Goal: Information Seeking & Learning: Check status

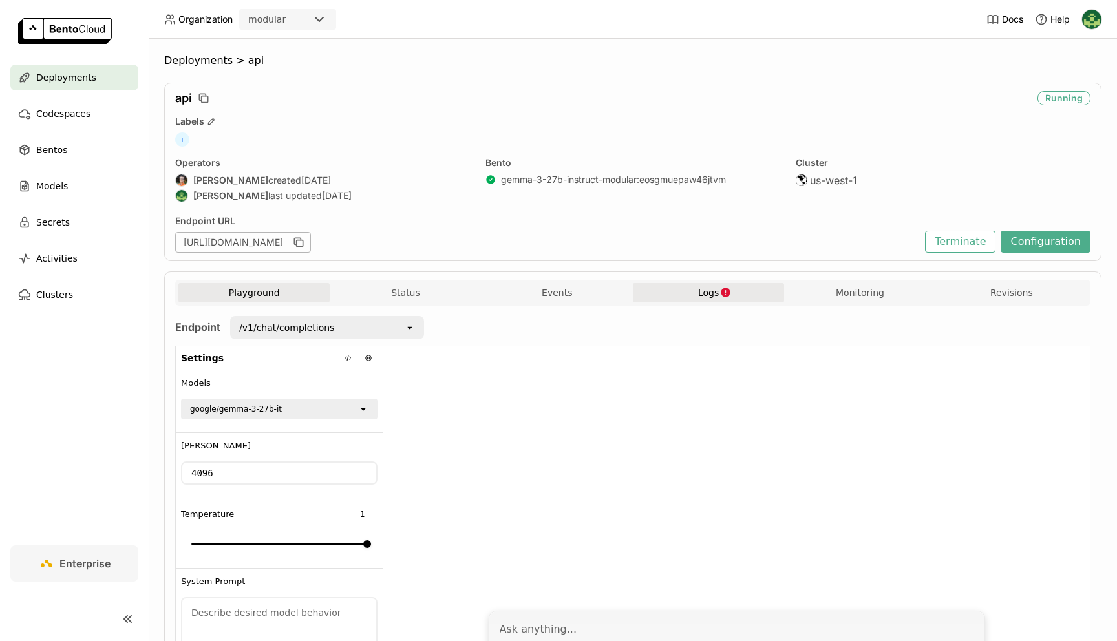
click at [704, 293] on span "Logs" at bounding box center [708, 293] width 21 height 12
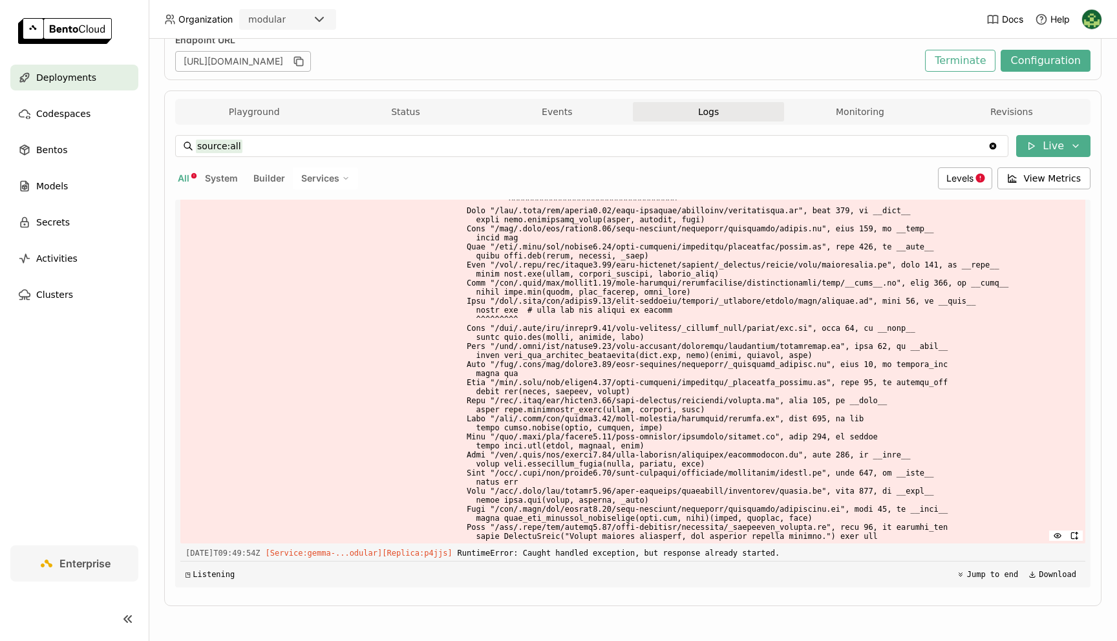
scroll to position [16538, 0]
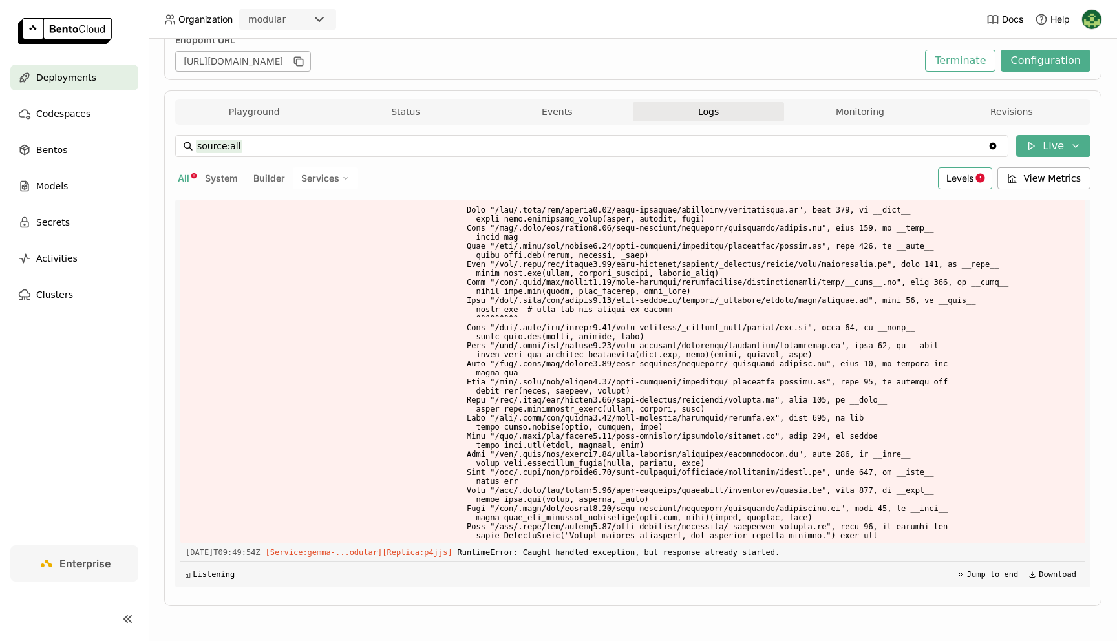
click at [957, 171] on div "Levels" at bounding box center [965, 178] width 54 height 22
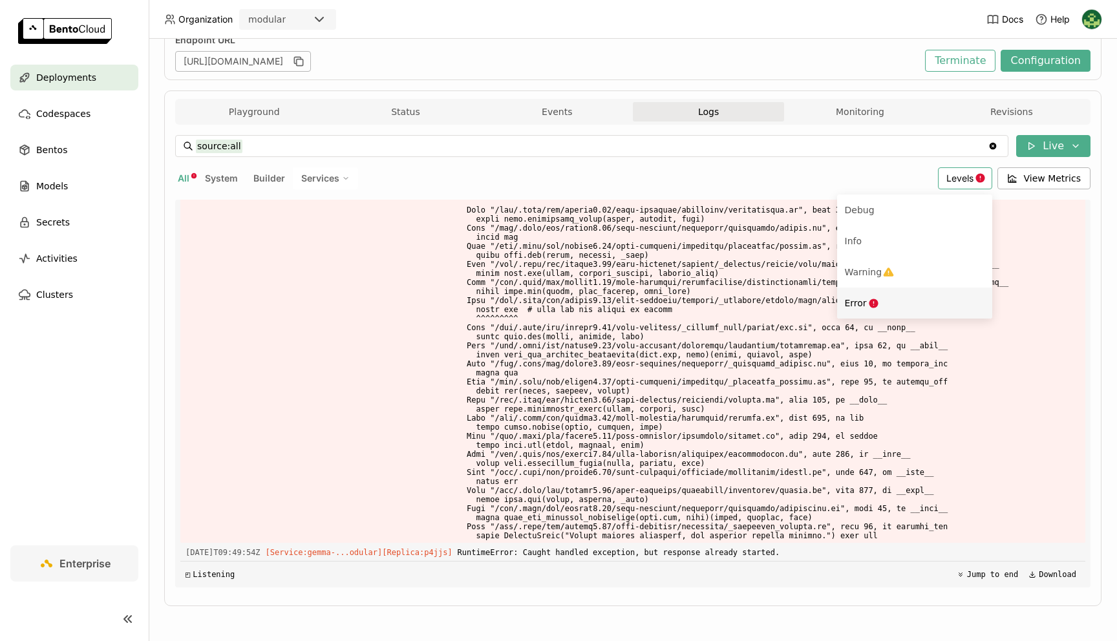
click at [873, 296] on div "Error" at bounding box center [915, 303] width 140 height 16
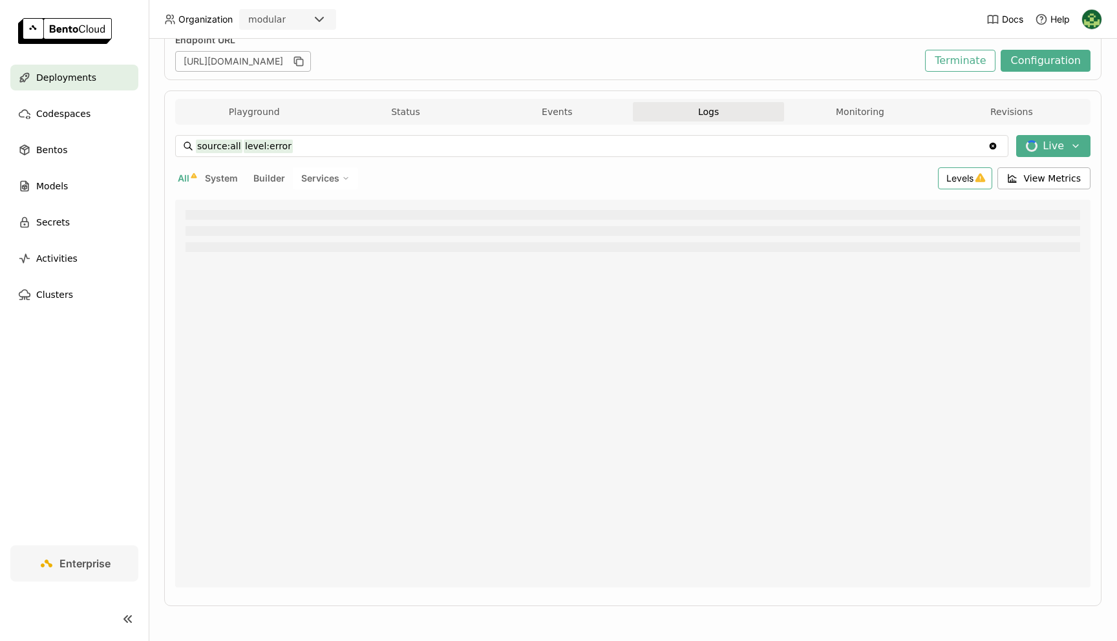
click at [974, 176] on span "Levels" at bounding box center [959, 178] width 27 height 11
click at [903, 277] on div "Warning" at bounding box center [915, 272] width 140 height 16
click at [981, 172] on div "Levels" at bounding box center [965, 178] width 54 height 22
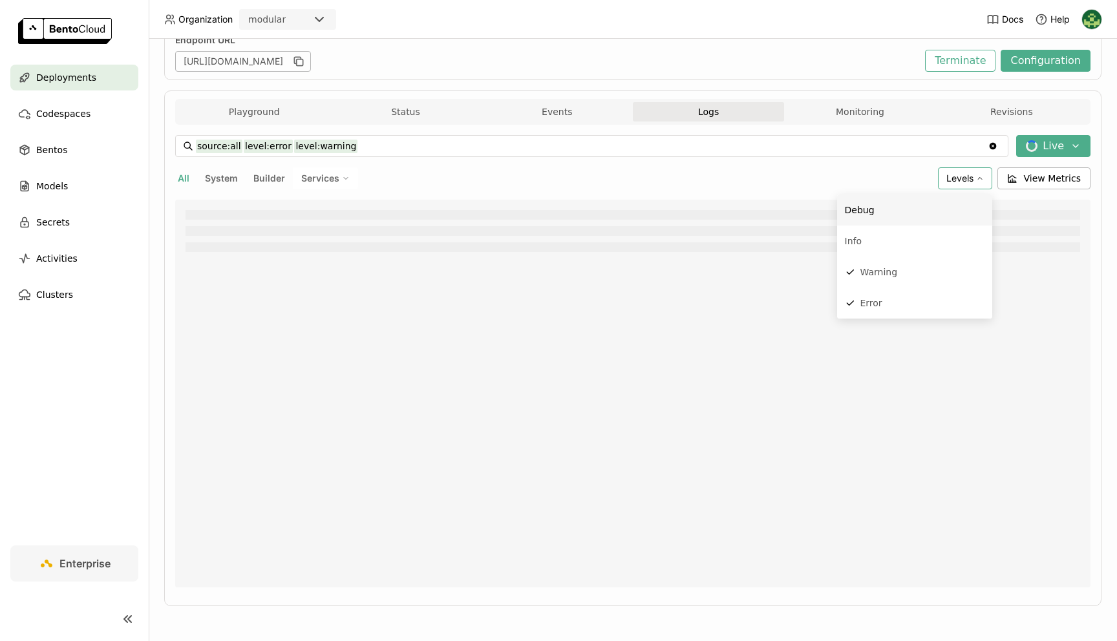
click at [924, 211] on div "Debug" at bounding box center [915, 210] width 140 height 16
click at [959, 174] on span "Levels" at bounding box center [959, 178] width 27 height 11
click at [886, 243] on div "Info" at bounding box center [915, 241] width 140 height 16
type input "source:all level:error level:warning level:debug level:info"
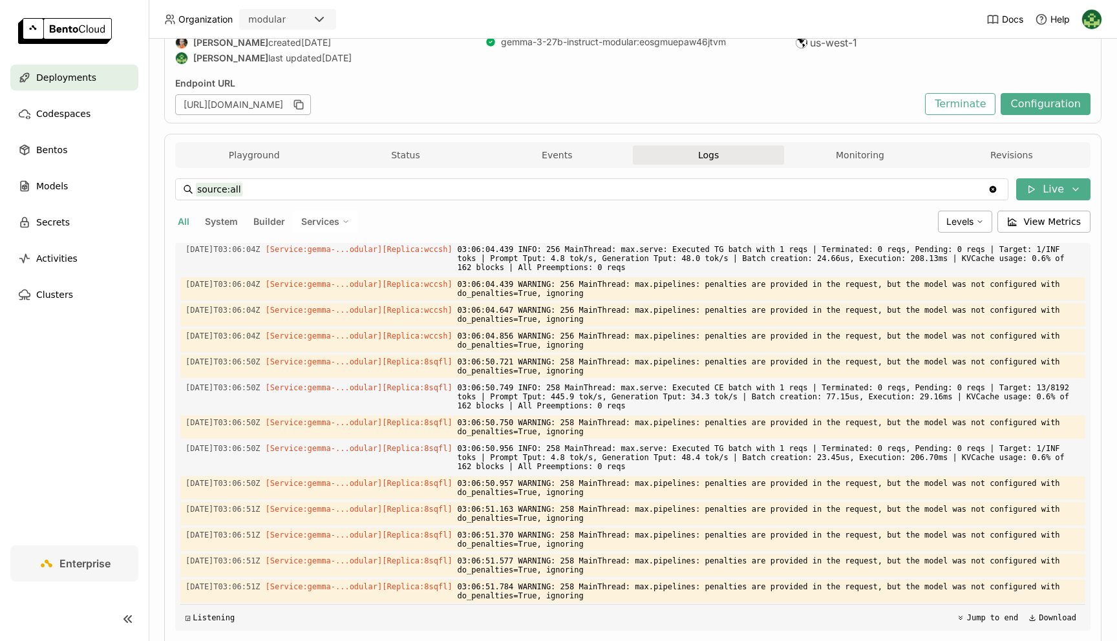
scroll to position [181, 0]
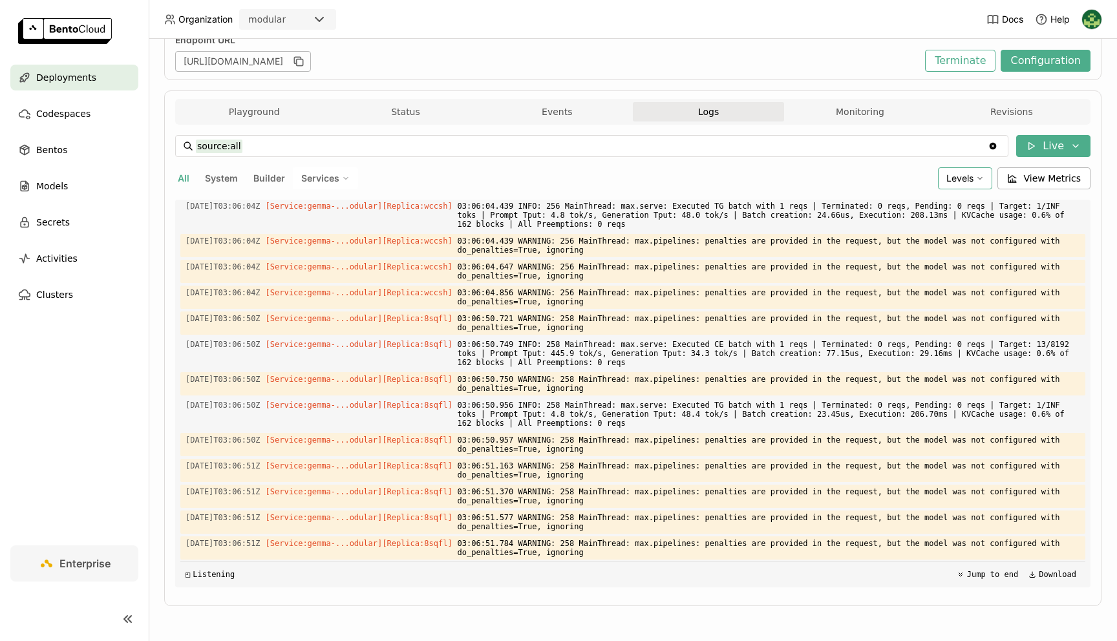
click at [972, 176] on span "Levels" at bounding box center [959, 178] width 27 height 11
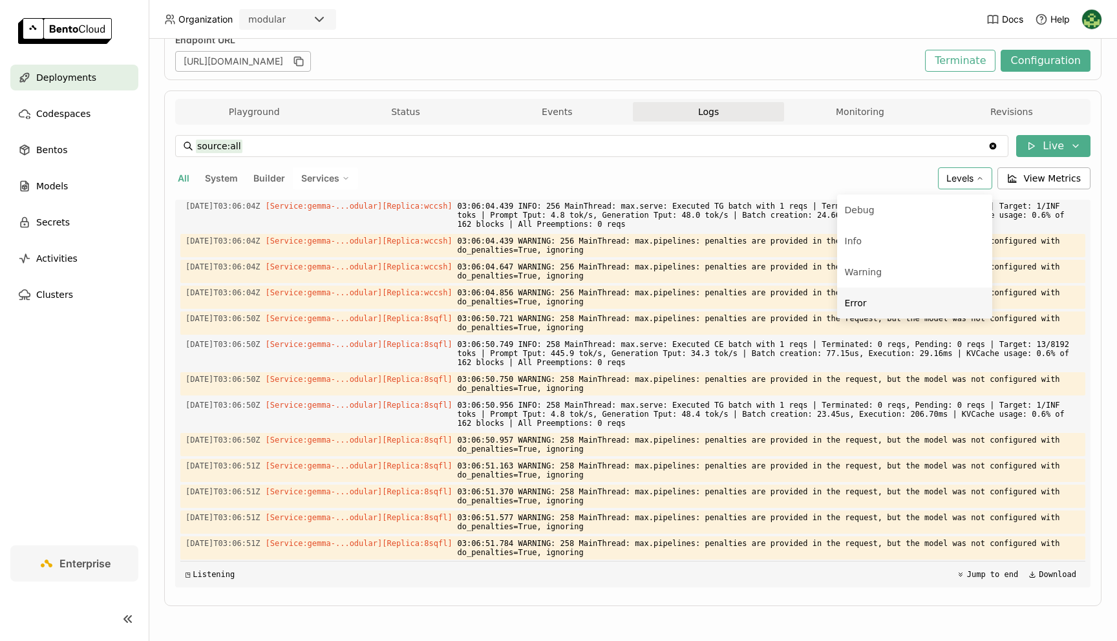
click at [893, 294] on li "Error" at bounding box center [914, 303] width 155 height 31
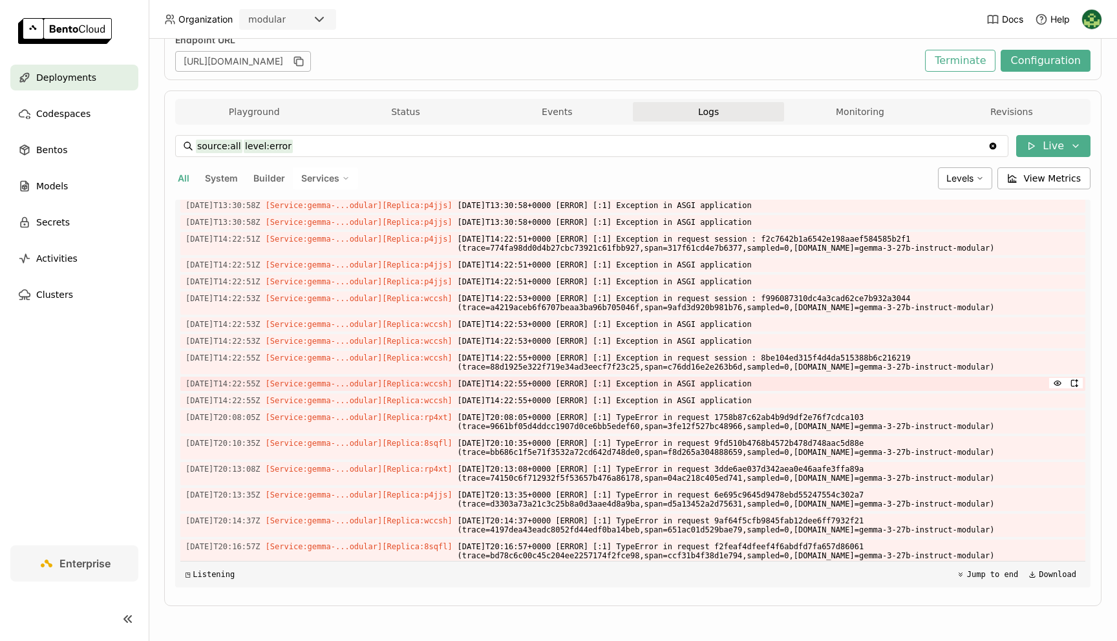
scroll to position [1961, 0]
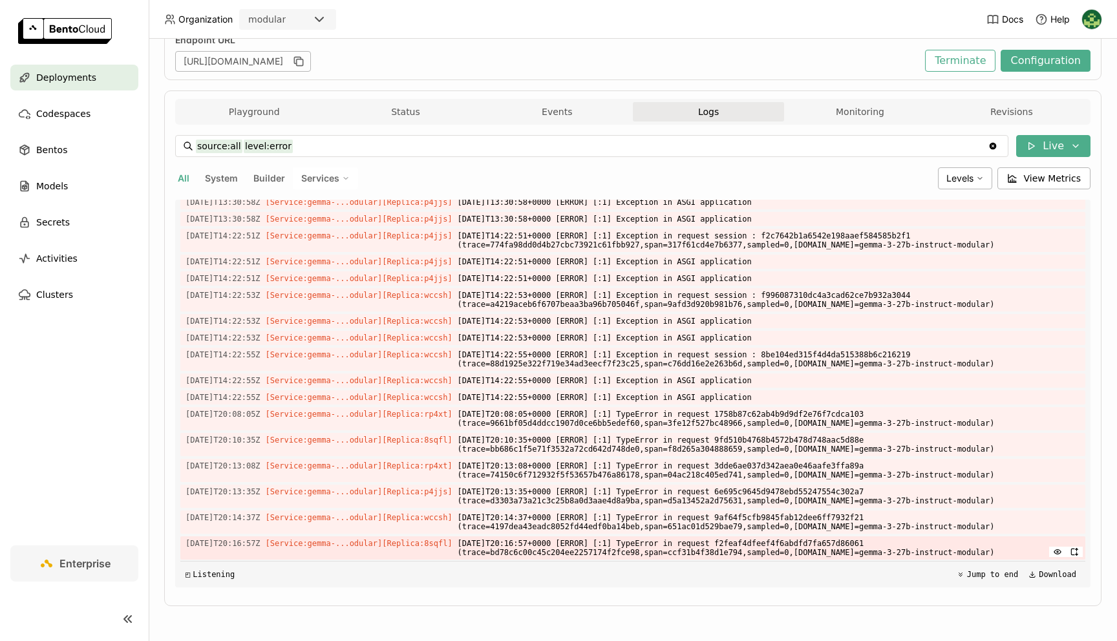
click at [765, 546] on span "2025-09-14T20:16:57+0000 [ERROR] [:1] TypeError in request f2feaf4dfeef4f6abdfd…" at bounding box center [769, 548] width 623 height 23
click at [1056, 547] on button "button" at bounding box center [1057, 552] width 17 height 10
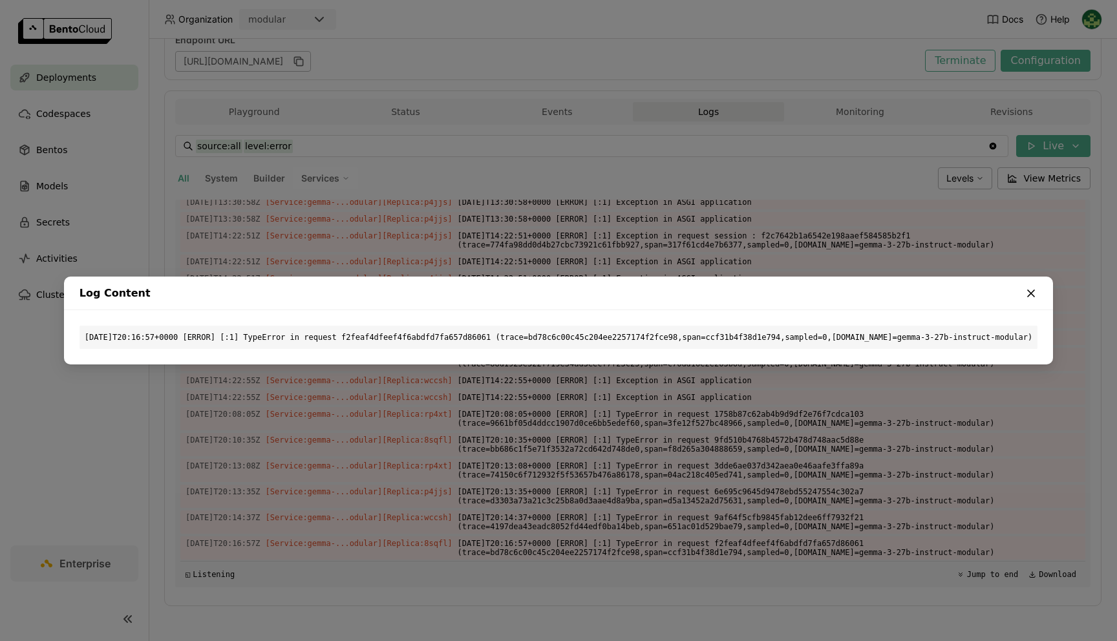
click at [1038, 297] on icon "dialog" at bounding box center [1031, 293] width 13 height 13
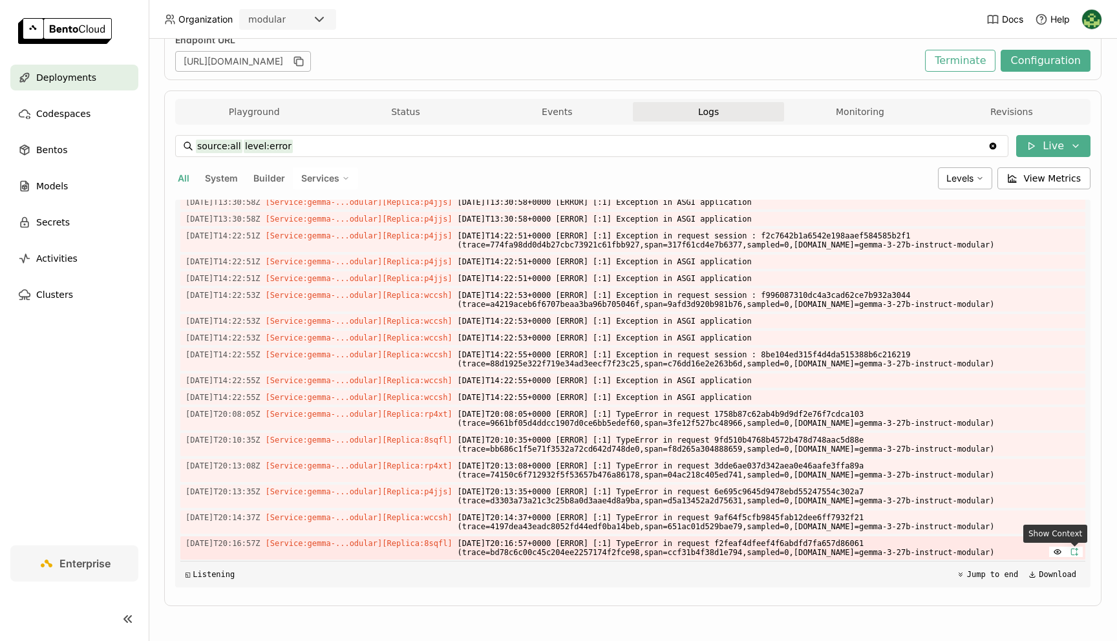
click at [1073, 551] on icon "button" at bounding box center [1074, 552] width 9 height 9
type input "source:all"
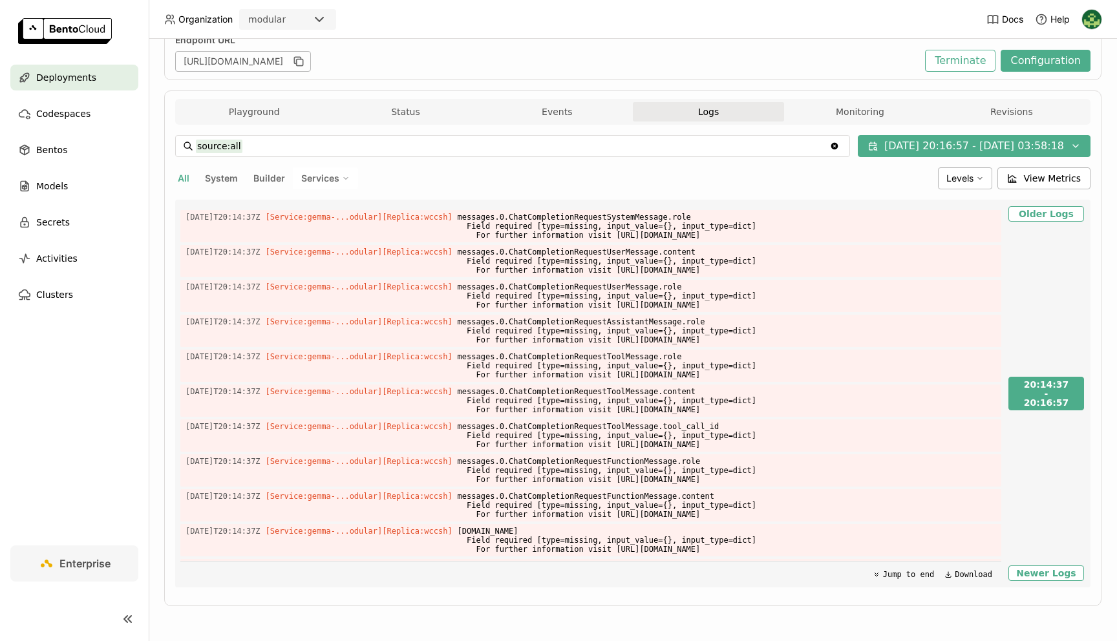
scroll to position [373, 0]
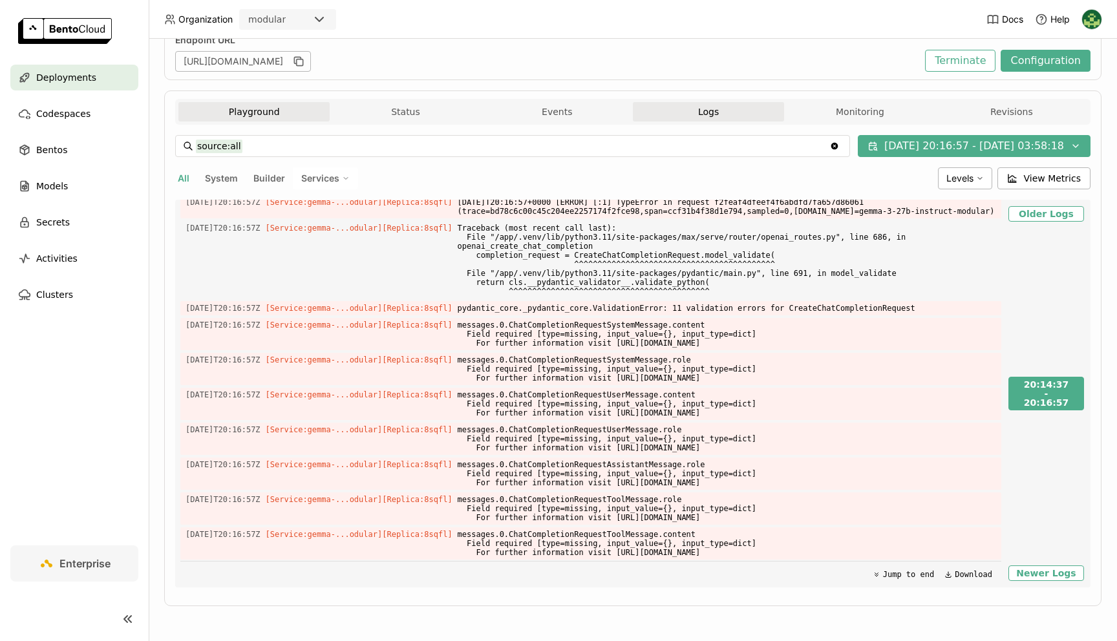
click at [263, 121] on button "Playground" at bounding box center [253, 111] width 151 height 19
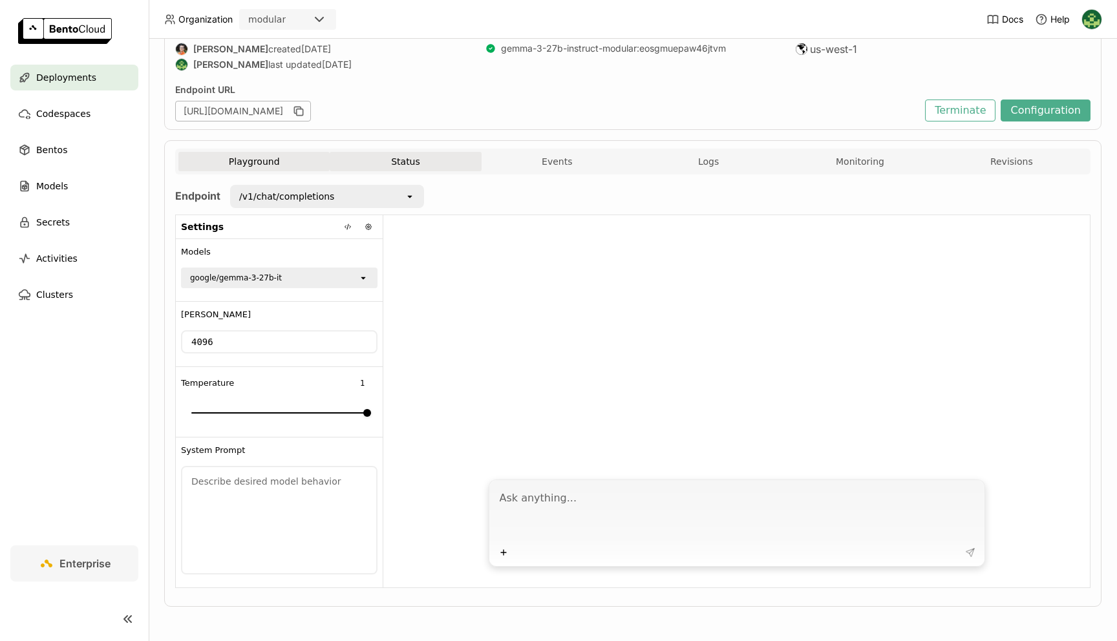
click at [423, 154] on button "Status" at bounding box center [405, 161] width 151 height 19
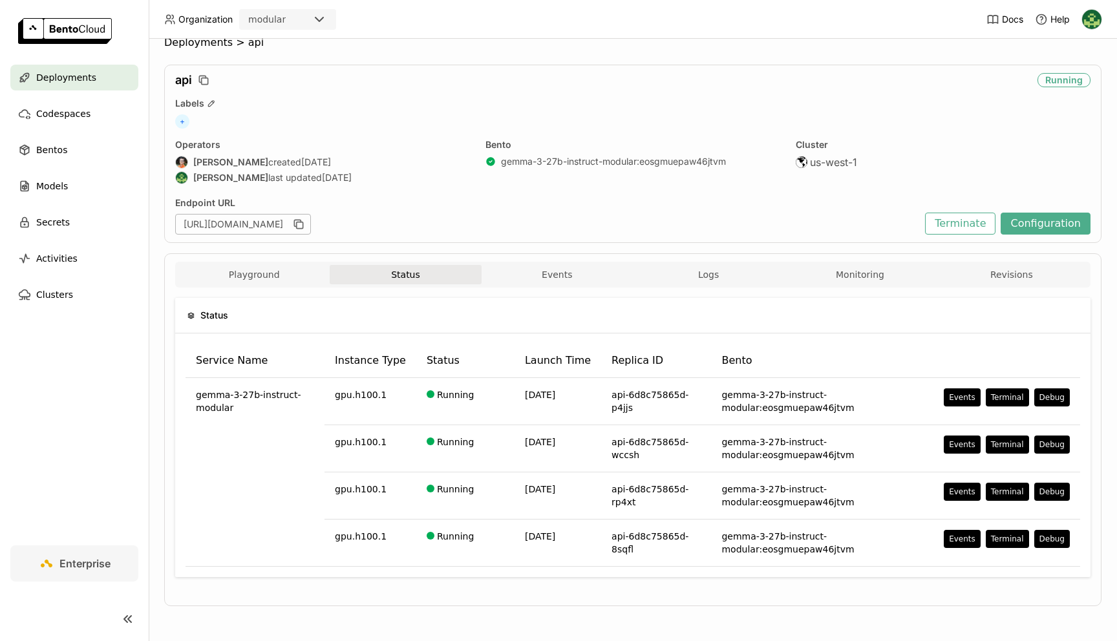
scroll to position [18, 0]
click at [592, 273] on button "Events" at bounding box center [557, 274] width 151 height 19
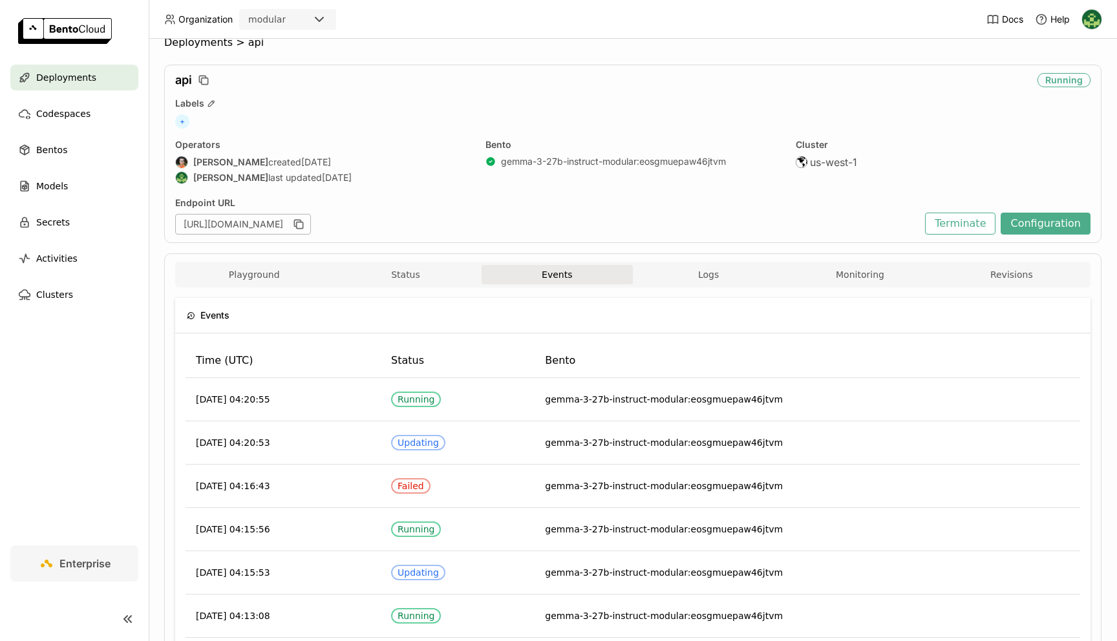
click at [714, 263] on div "Playground Status Events Logs Monitoring Revisions" at bounding box center [632, 275] width 915 height 26
click at [718, 275] on span "Logs" at bounding box center [708, 275] width 21 height 12
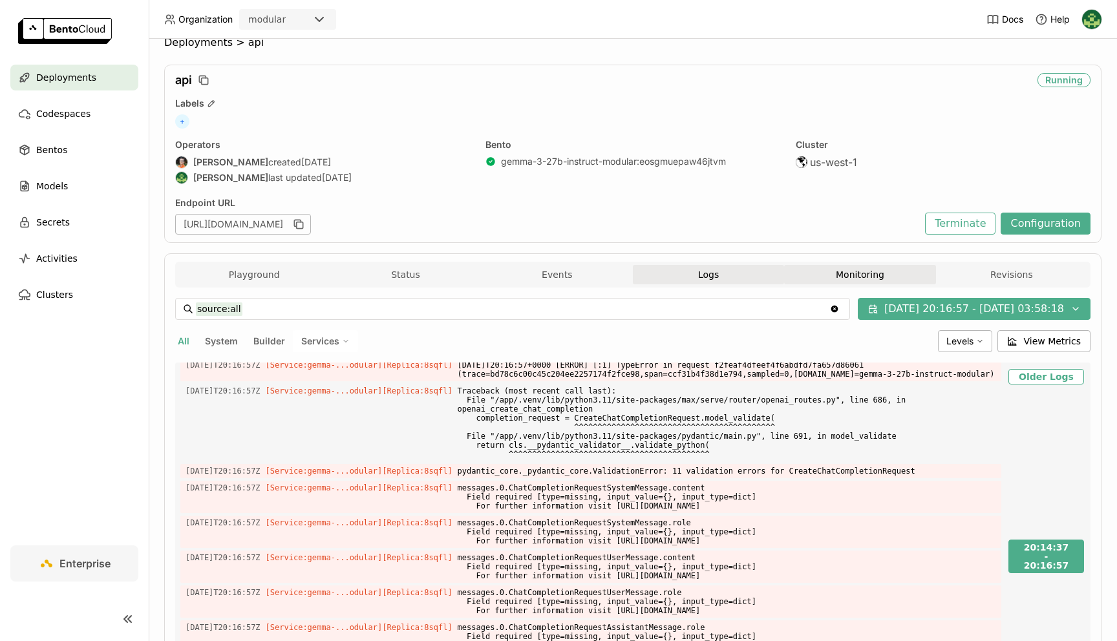
click at [857, 267] on button "Monitoring" at bounding box center [859, 274] width 151 height 19
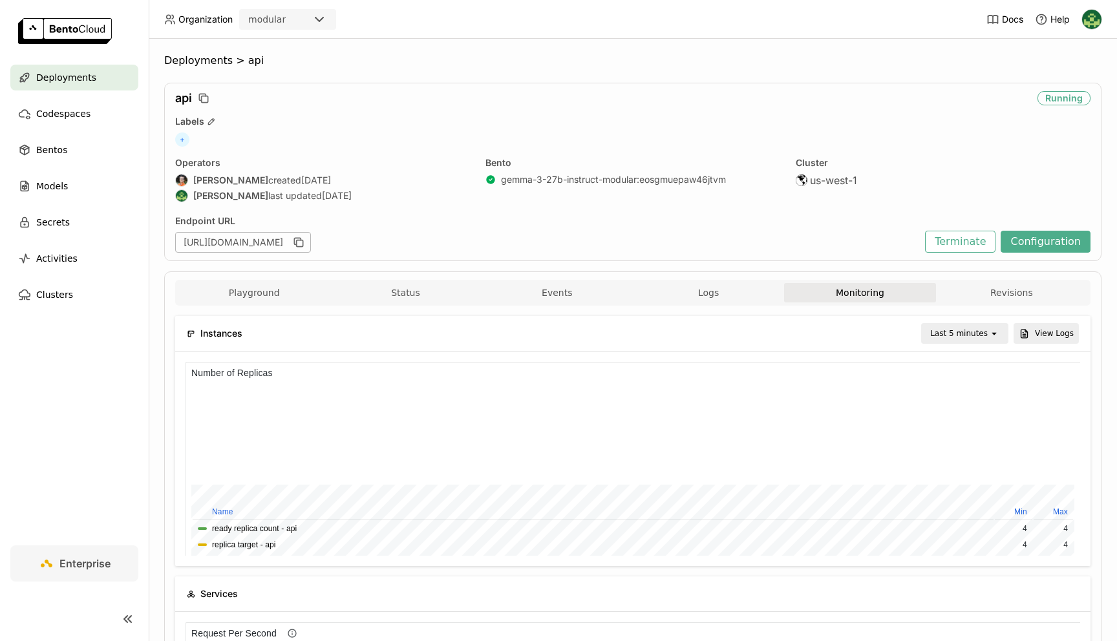
click at [937, 326] on div "Last 5 minutes" at bounding box center [955, 334] width 67 height 18
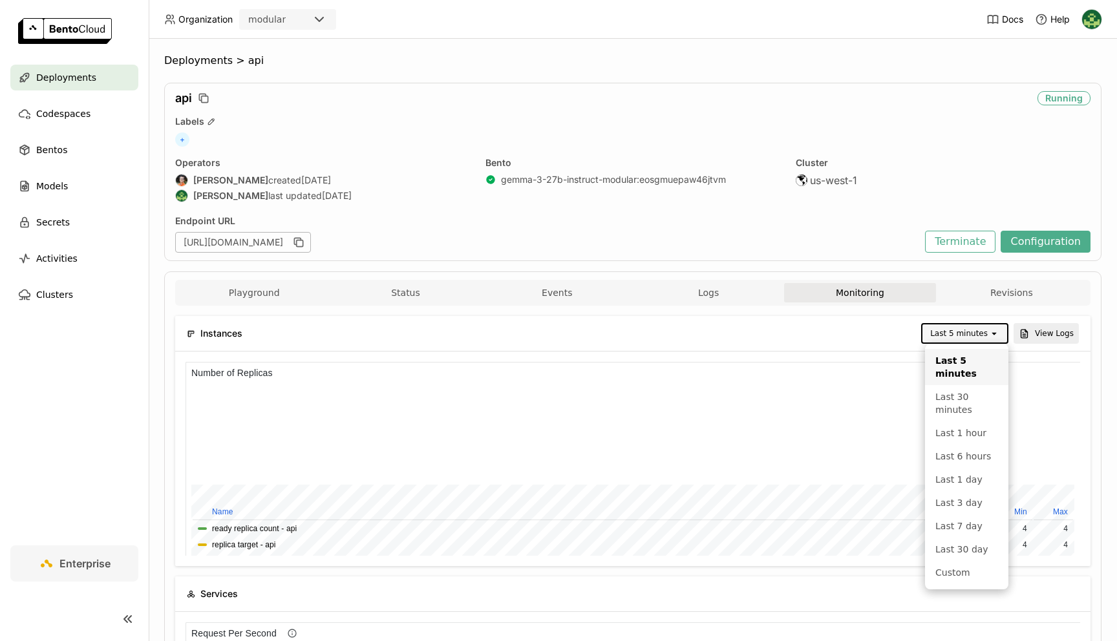
click at [862, 345] on div "Instances Last 5 minutes open View Logs" at bounding box center [633, 333] width 892 height 35
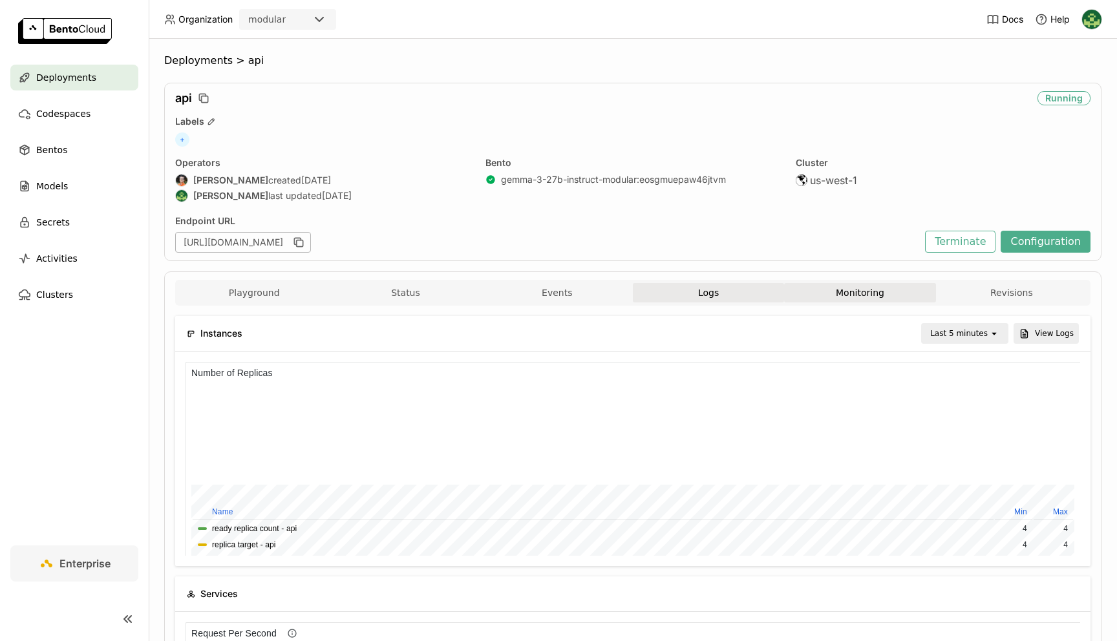
click at [732, 293] on button "Logs" at bounding box center [708, 292] width 151 height 19
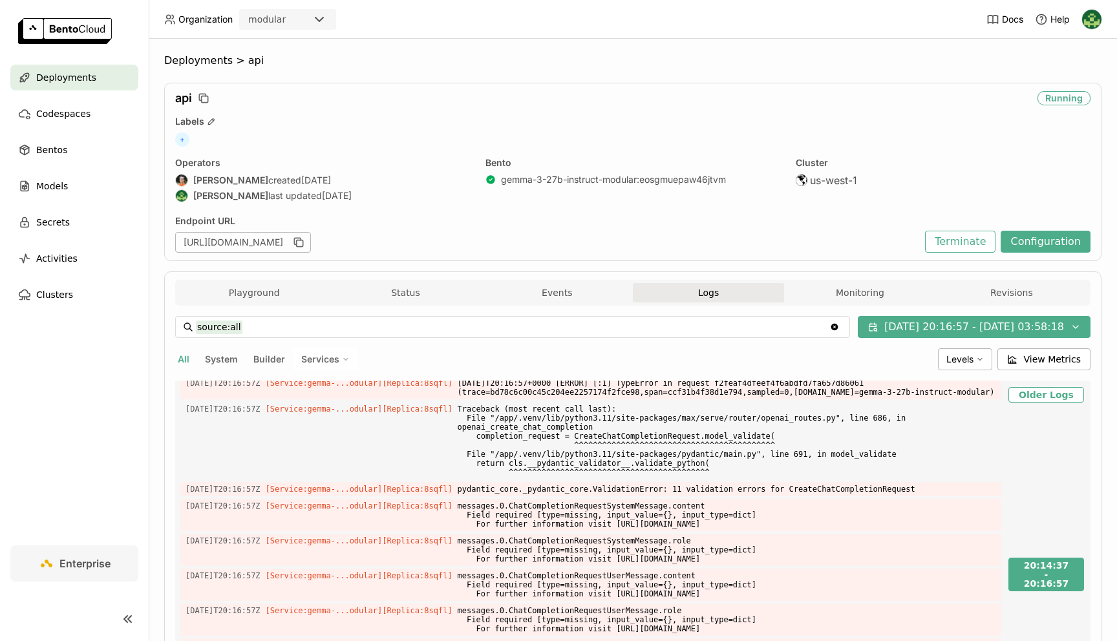
scroll to position [181, 0]
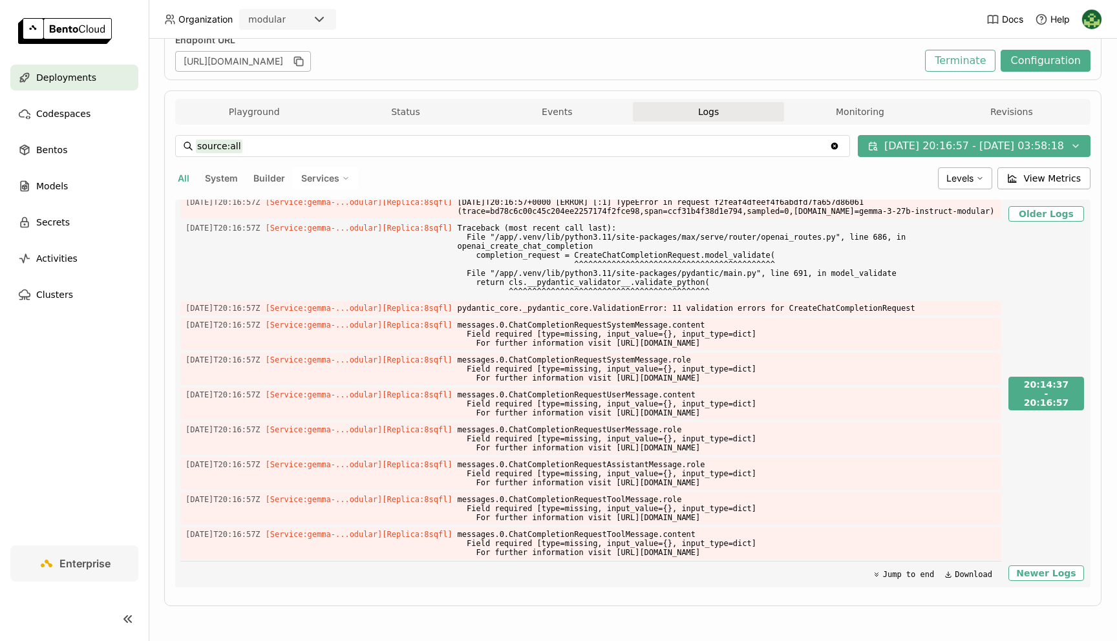
click at [831, 146] on icon "Clear value" at bounding box center [834, 146] width 7 height 7
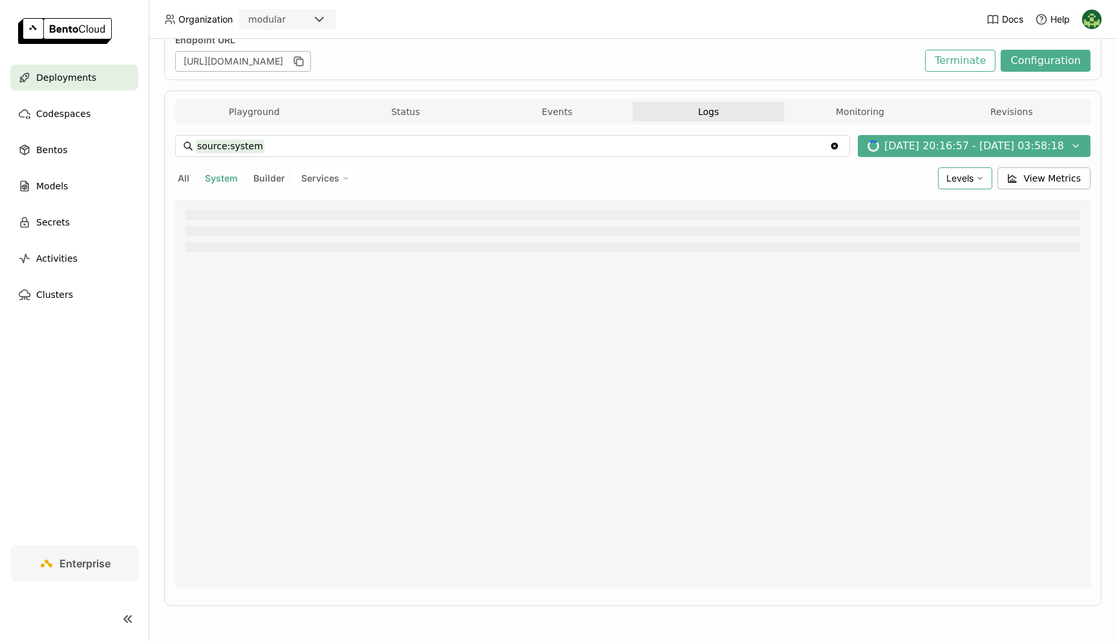
click at [969, 181] on span "Levels" at bounding box center [959, 178] width 27 height 11
click at [893, 292] on li "Error" at bounding box center [914, 303] width 155 height 31
click at [977, 178] on div "Levels" at bounding box center [965, 178] width 54 height 22
click at [889, 260] on li "Warning" at bounding box center [914, 272] width 155 height 31
type input "source:system level:error level:warning"
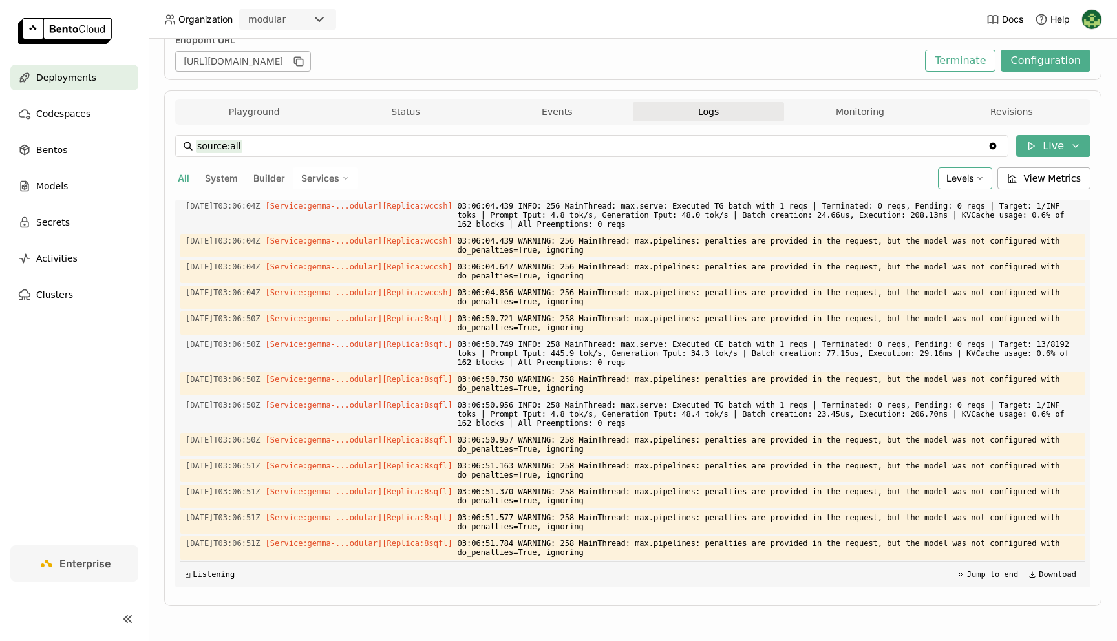
click at [963, 183] on span "Levels" at bounding box center [959, 178] width 27 height 11
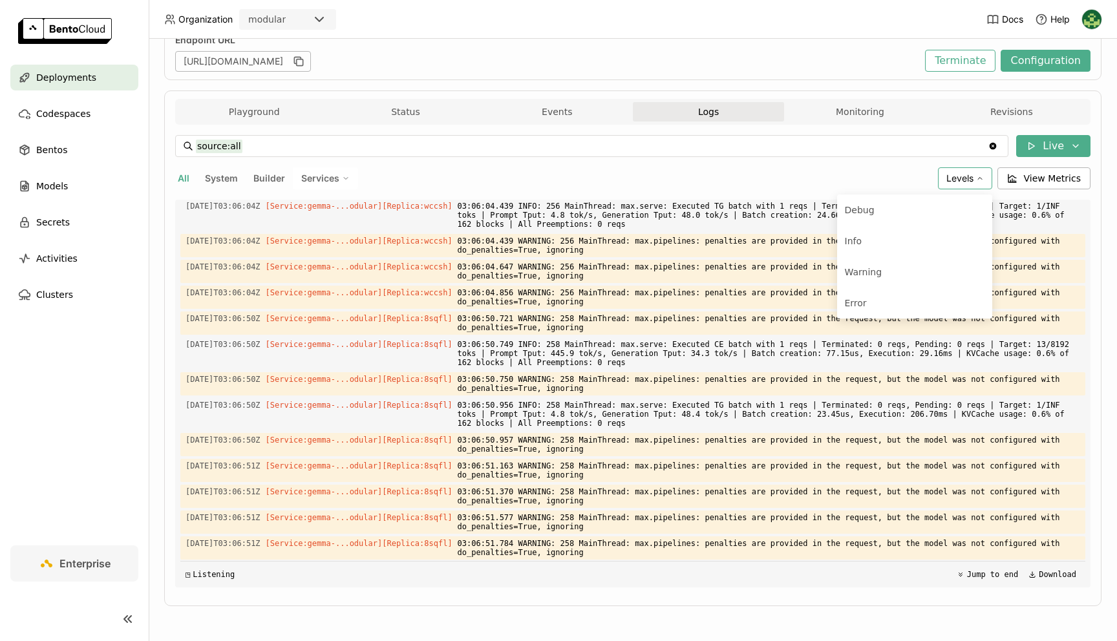
click at [842, 178] on div "All System Builder Services" at bounding box center [554, 178] width 758 height 22
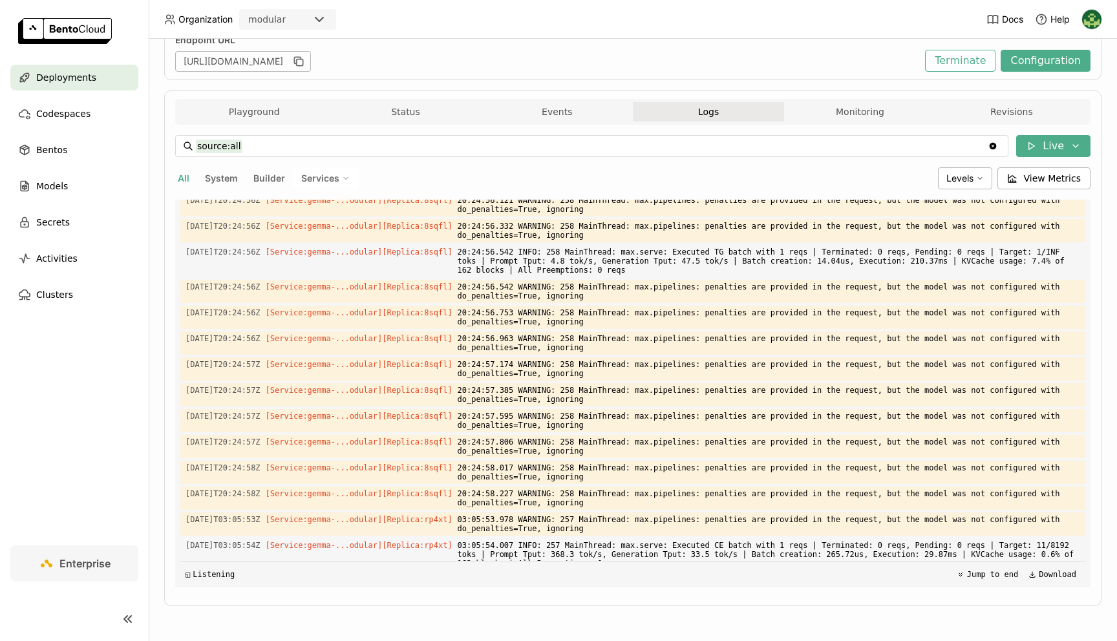
scroll to position [871, 0]
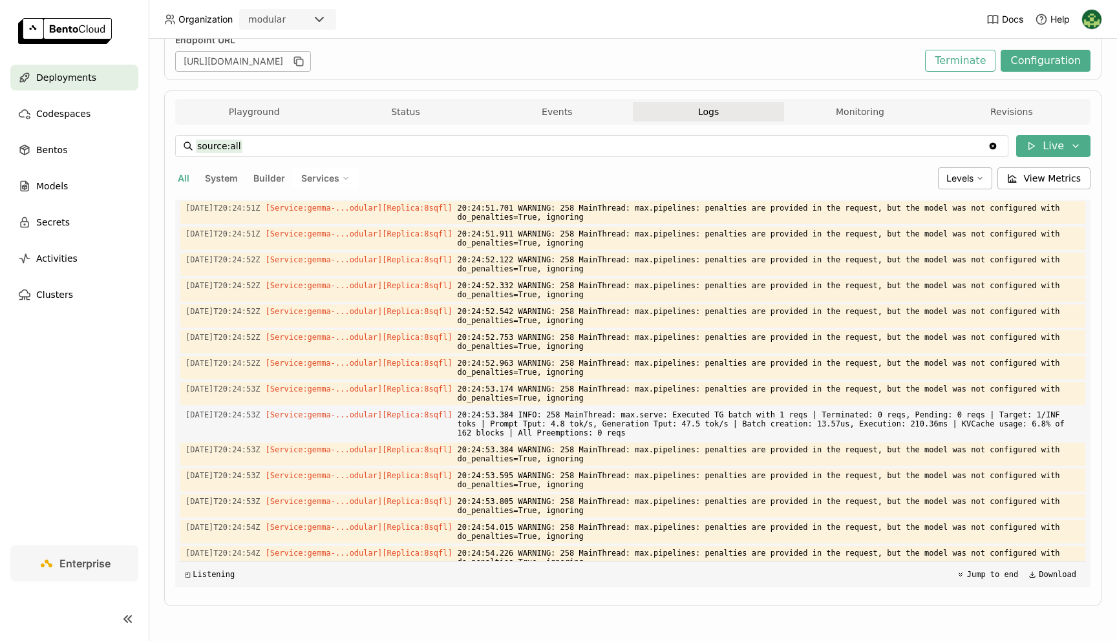
click at [299, 182] on div "Services" at bounding box center [325, 178] width 65 height 22
click at [293, 206] on div "gemma-3-27b-instruct-modular" at bounding box center [281, 210] width 140 height 16
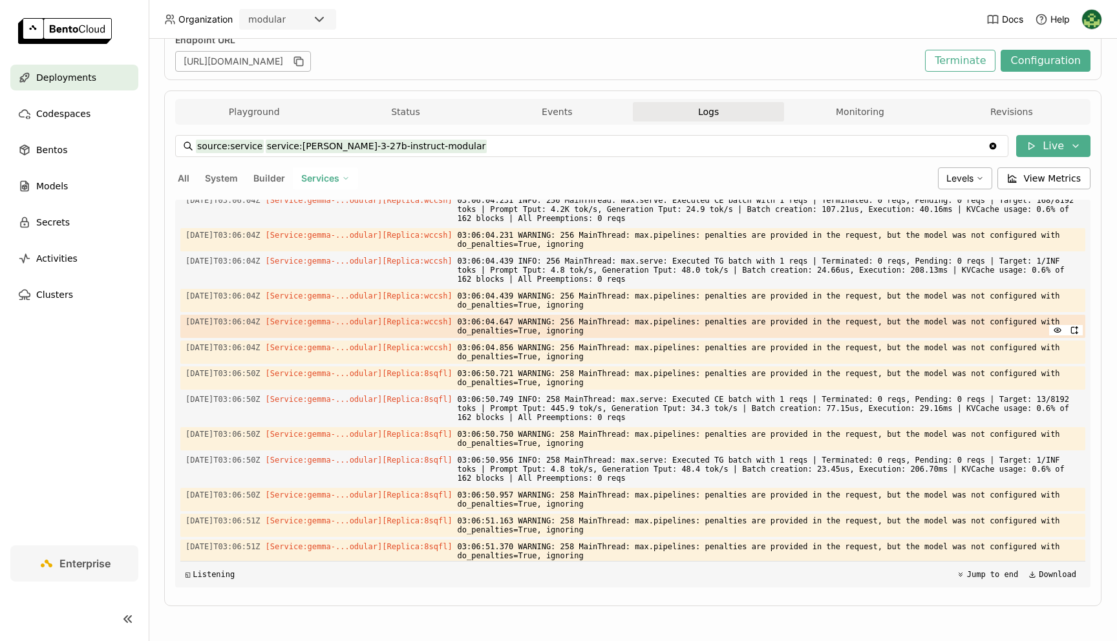
scroll to position [2341, 0]
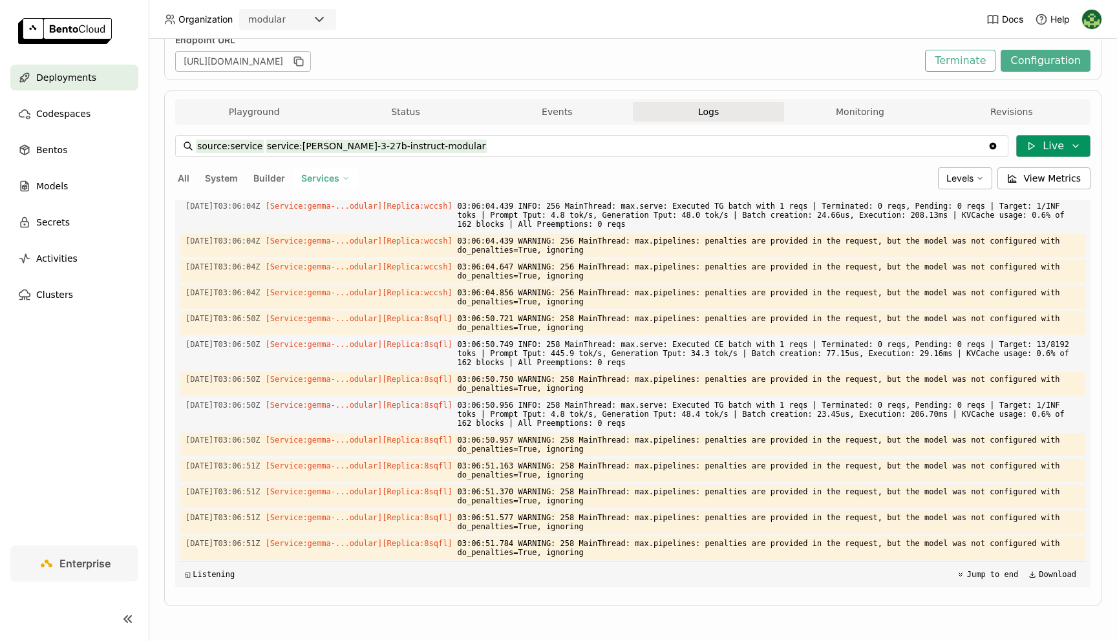
click at [1046, 151] on button "Live" at bounding box center [1053, 146] width 74 height 22
click at [869, 63] on div "[URL][DOMAIN_NAME]" at bounding box center [546, 61] width 743 height 21
click at [186, 184] on span "All" at bounding box center [184, 178] width 12 height 11
type input "source:all"
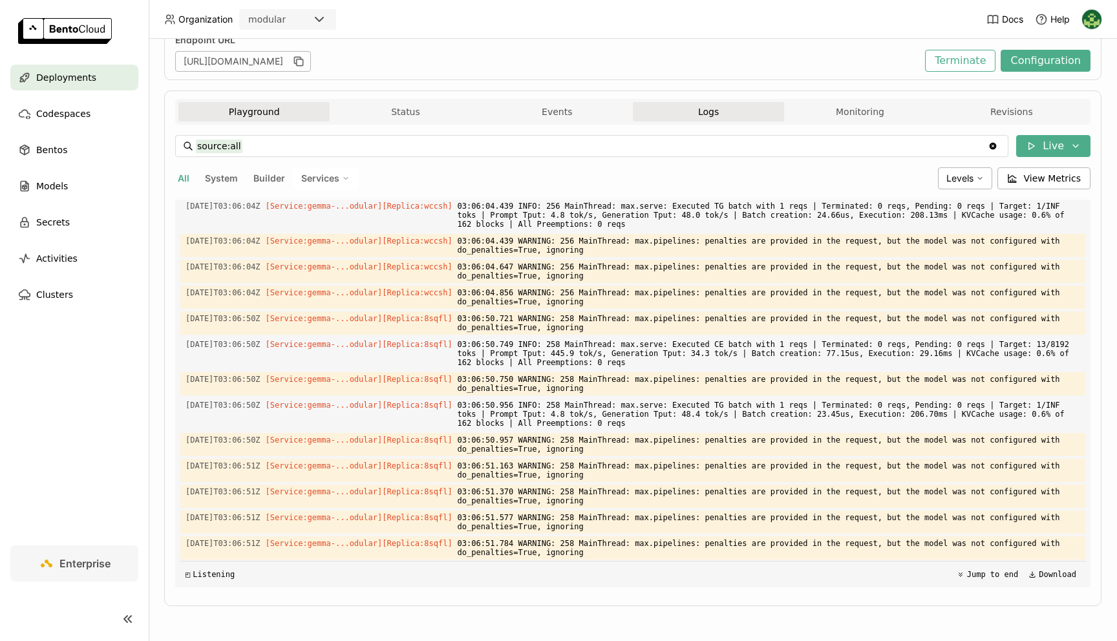
click at [272, 112] on button "Playground" at bounding box center [253, 111] width 151 height 19
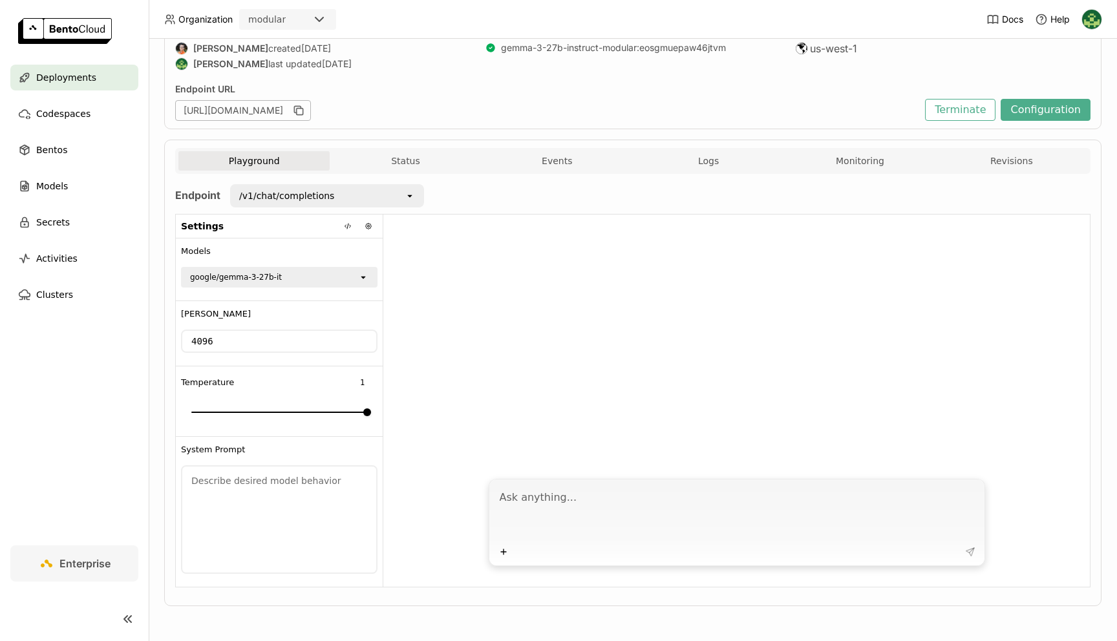
scroll to position [131, 0]
click at [391, 164] on button "Status" at bounding box center [405, 161] width 151 height 19
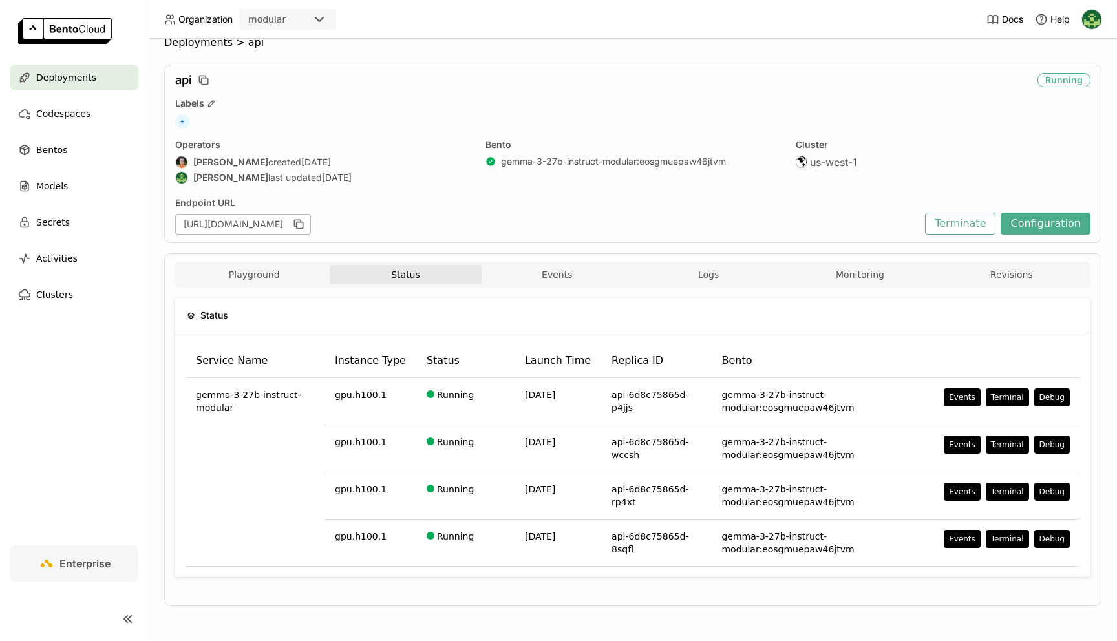
scroll to position [18, 0]
click at [558, 277] on button "Events" at bounding box center [557, 274] width 151 height 19
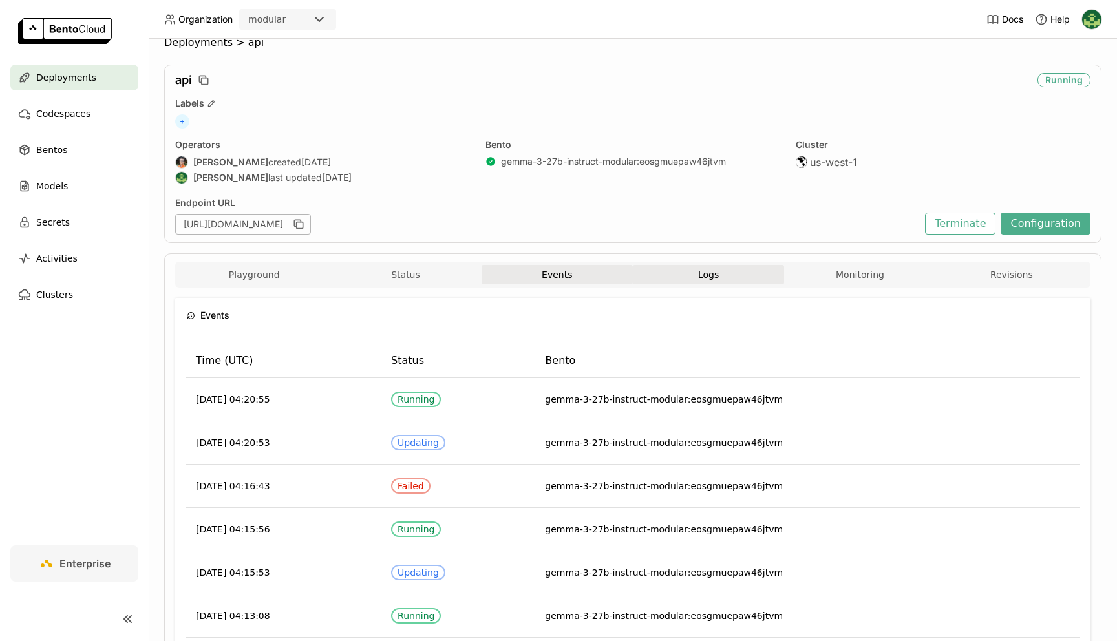
click at [703, 282] on button "Logs" at bounding box center [708, 274] width 151 height 19
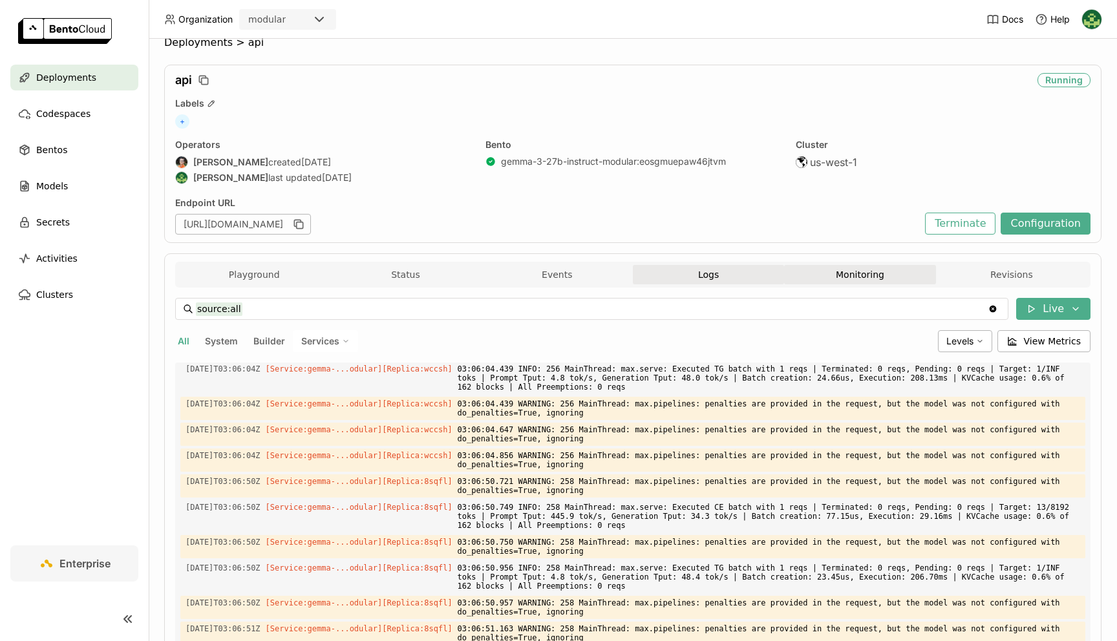
click at [866, 277] on button "Monitoring" at bounding box center [859, 274] width 151 height 19
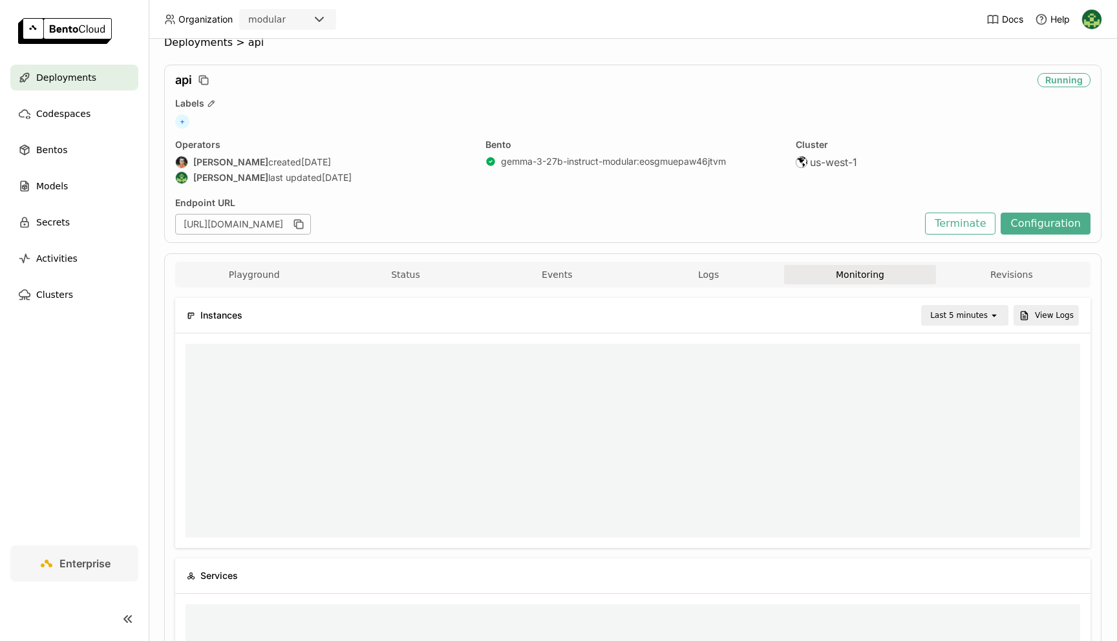
scroll to position [1, 1]
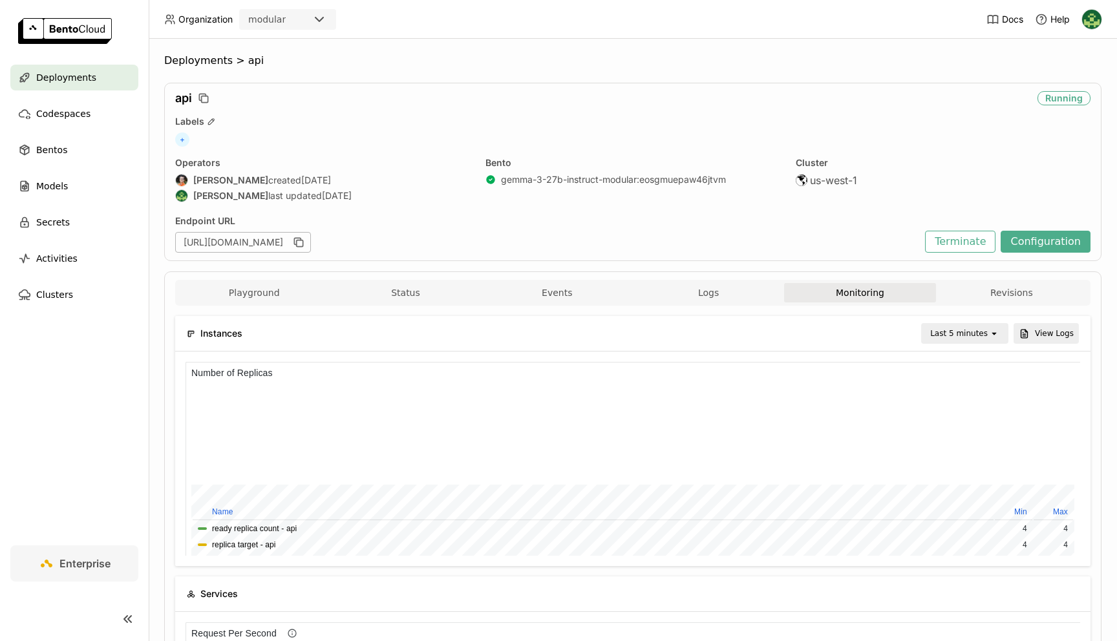
click at [980, 337] on div "Last 5 minutes" at bounding box center [959, 333] width 58 height 13
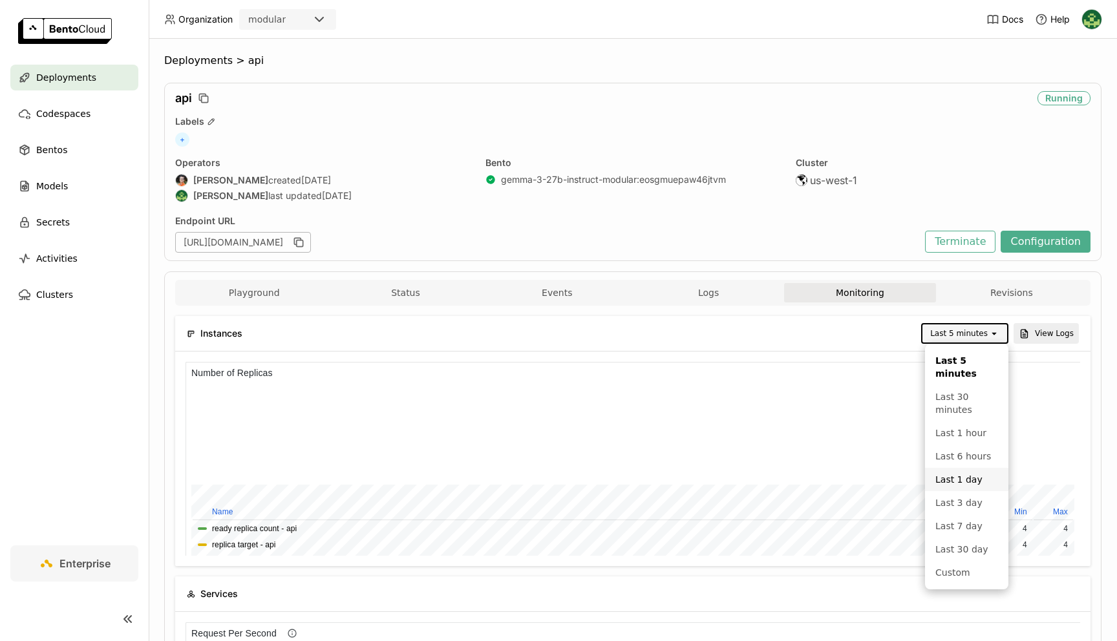
click at [944, 468] on li "Last 1 day" at bounding box center [966, 479] width 83 height 23
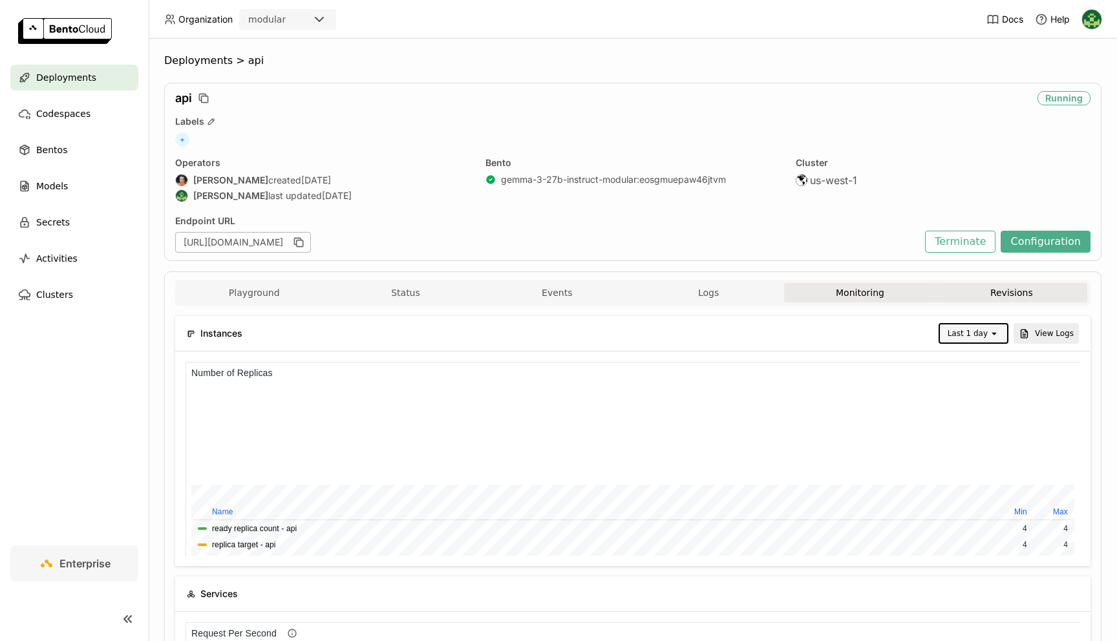
click at [992, 299] on button "Revisions" at bounding box center [1011, 292] width 151 height 19
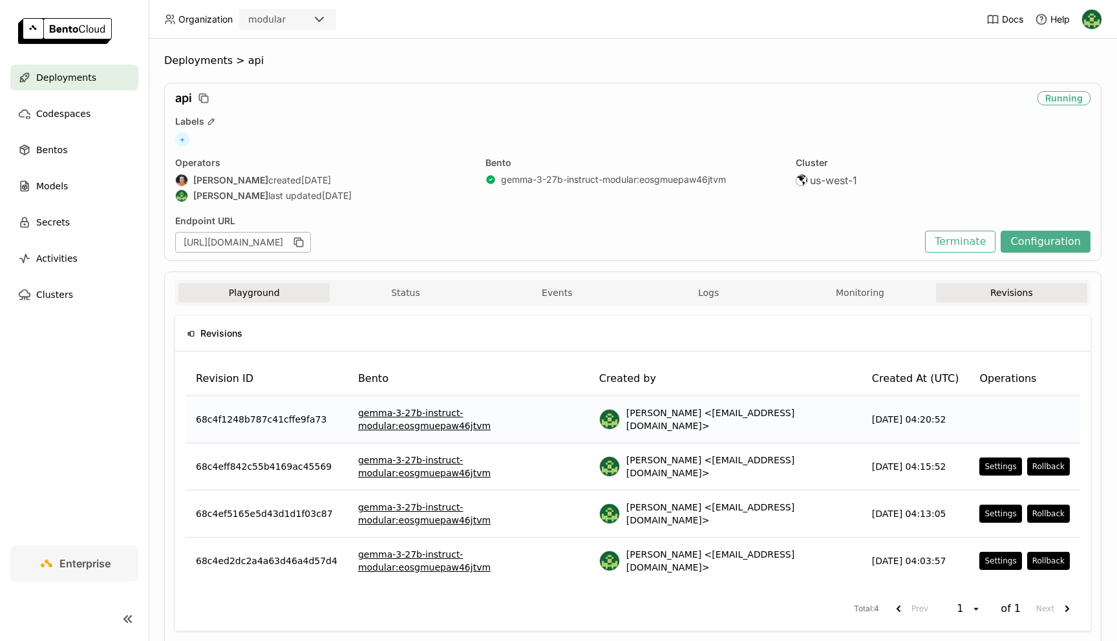
click at [258, 293] on button "Playground" at bounding box center [253, 292] width 151 height 19
